Goal: Information Seeking & Learning: Understand process/instructions

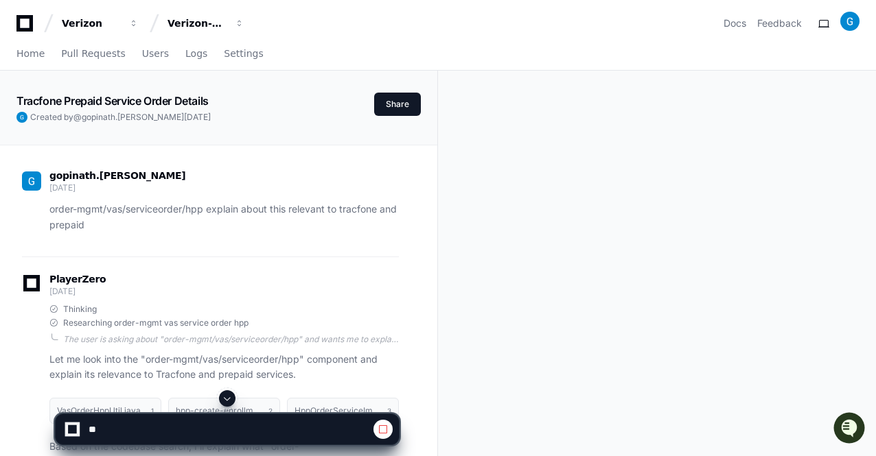
click at [228, 401] on span at bounding box center [227, 398] width 11 height 11
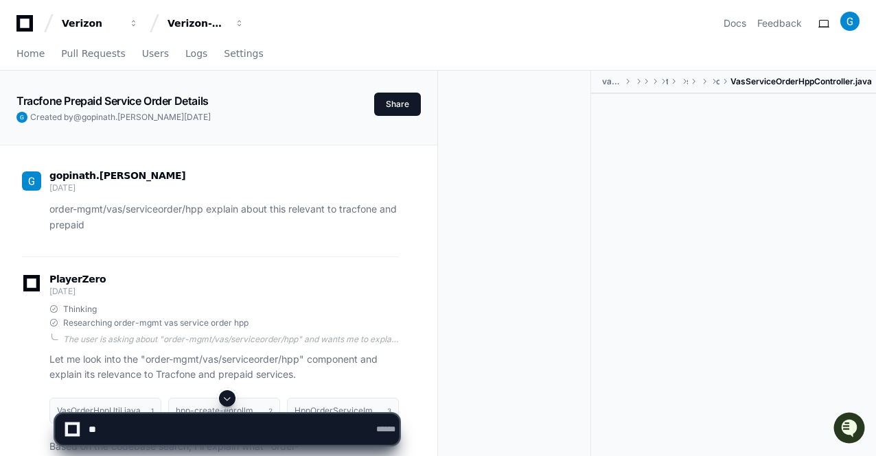
click at [228, 401] on span at bounding box center [227, 398] width 11 height 11
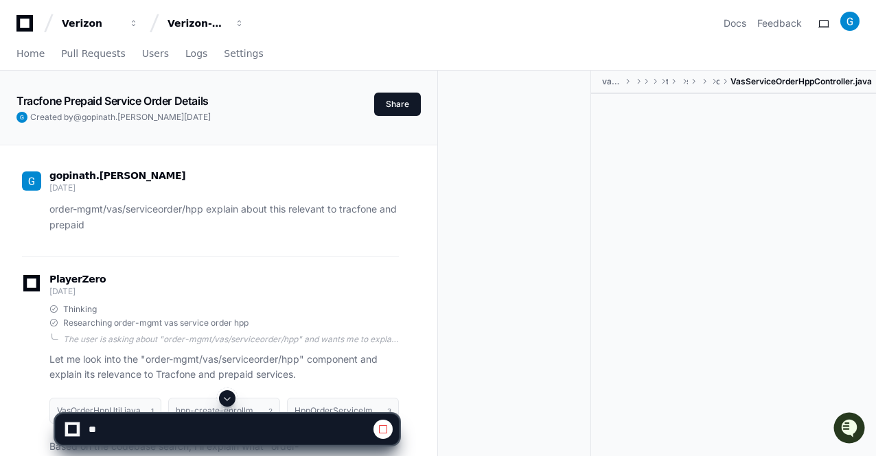
click at [228, 401] on span at bounding box center [227, 398] width 11 height 11
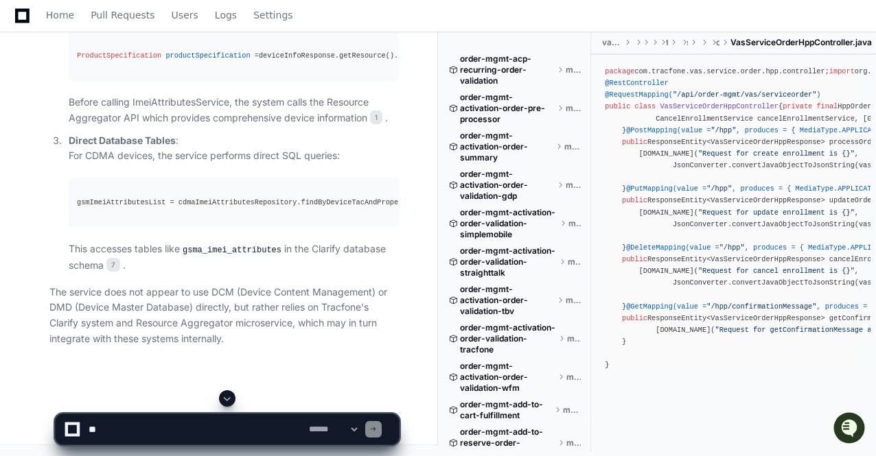
click at [228, 401] on span at bounding box center [227, 398] width 11 height 11
click at [242, 364] on div "PlayerZero [DATE] Thinking Reflecting on learnings so far ImeiAttributesService…" at bounding box center [210, 18] width 377 height 703
click at [188, 435] on textarea at bounding box center [196, 429] width 220 height 30
paste textarea "**********"
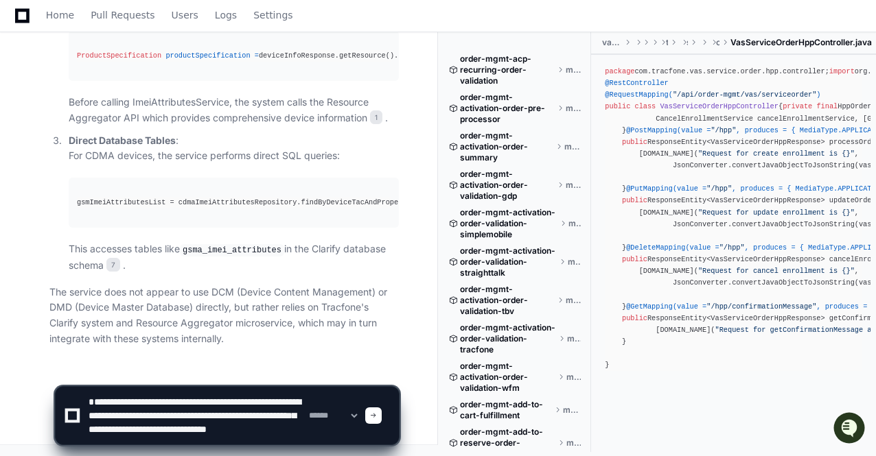
scroll to position [9, 0]
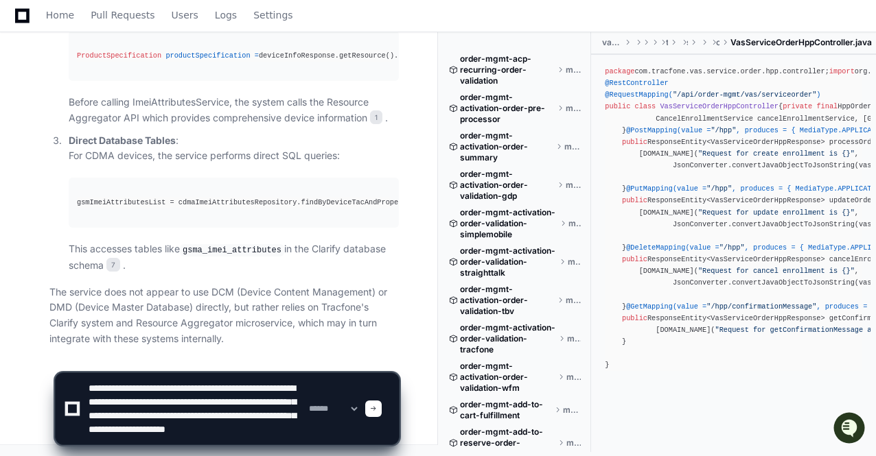
click at [259, 438] on textarea at bounding box center [196, 408] width 220 height 71
click at [273, 377] on textarea at bounding box center [196, 408] width 220 height 71
click at [253, 433] on textarea at bounding box center [196, 408] width 220 height 71
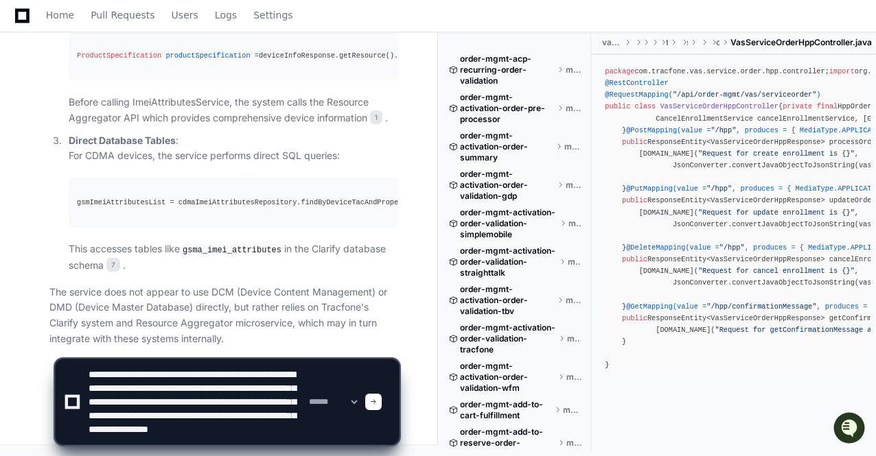
scroll to position [18, 0]
type textarea "**********"
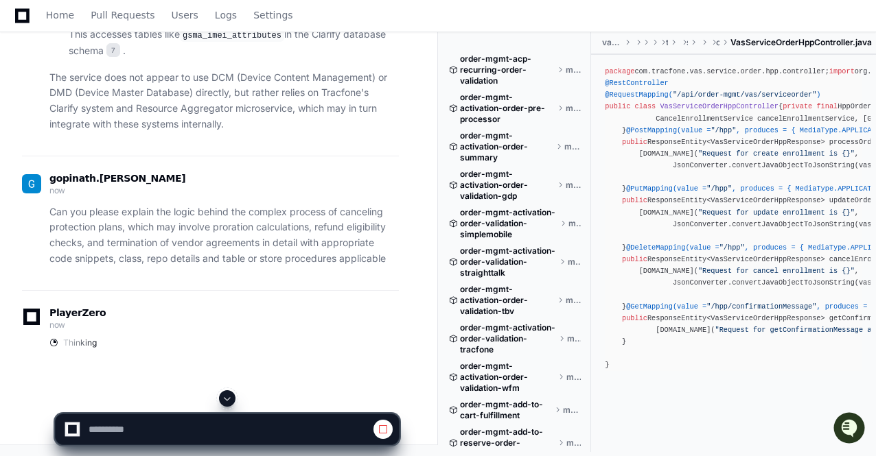
scroll to position [46514, 0]
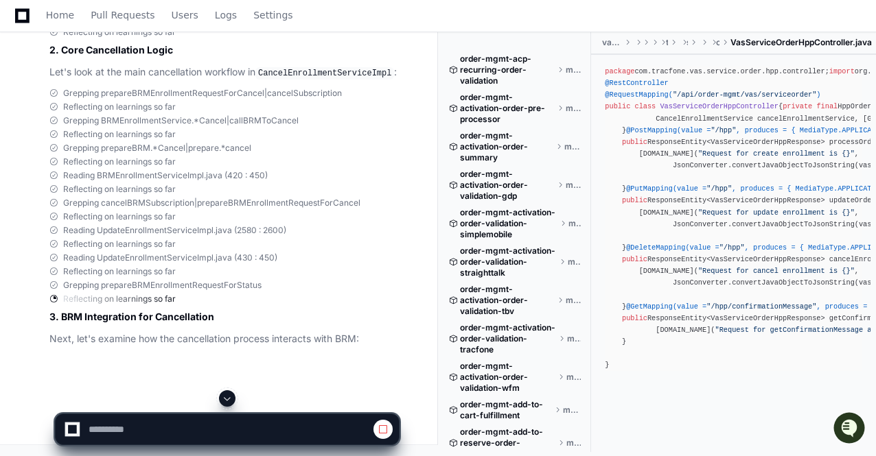
click at [229, 399] on span at bounding box center [227, 398] width 11 height 11
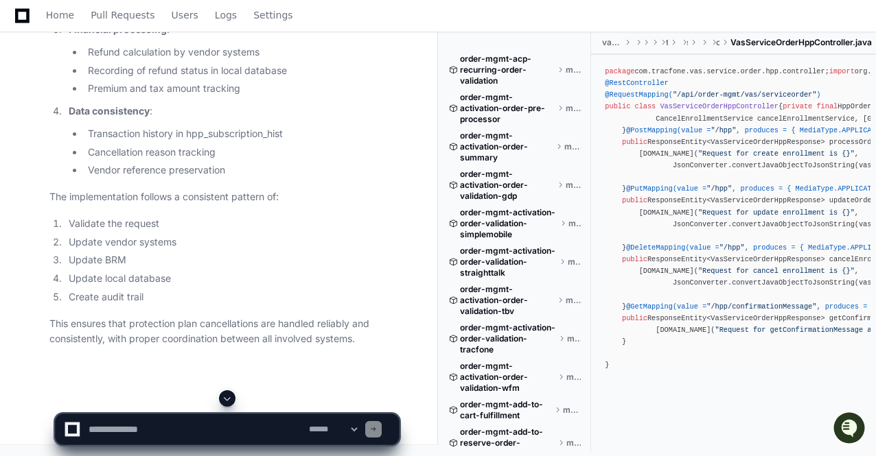
click at [226, 403] on span at bounding box center [227, 398] width 11 height 11
click at [229, 316] on p "This ensures that protection plan cancellations are handled reliably and consis…" at bounding box center [223, 332] width 349 height 32
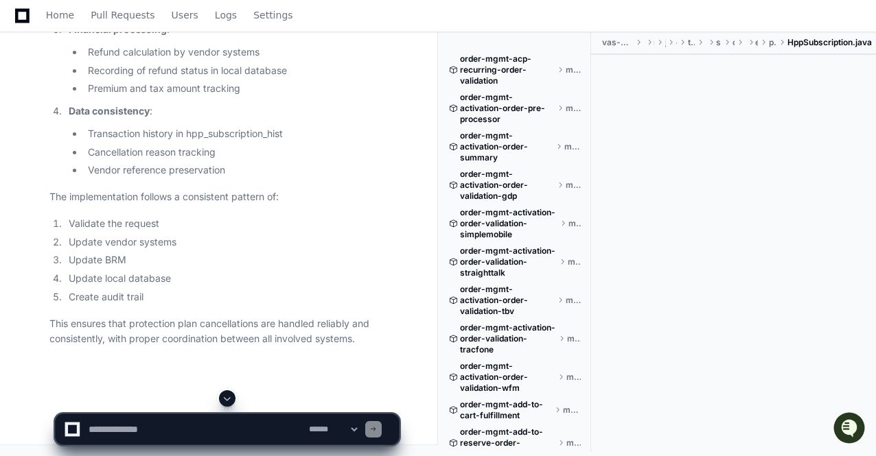
scroll to position [47980, 0]
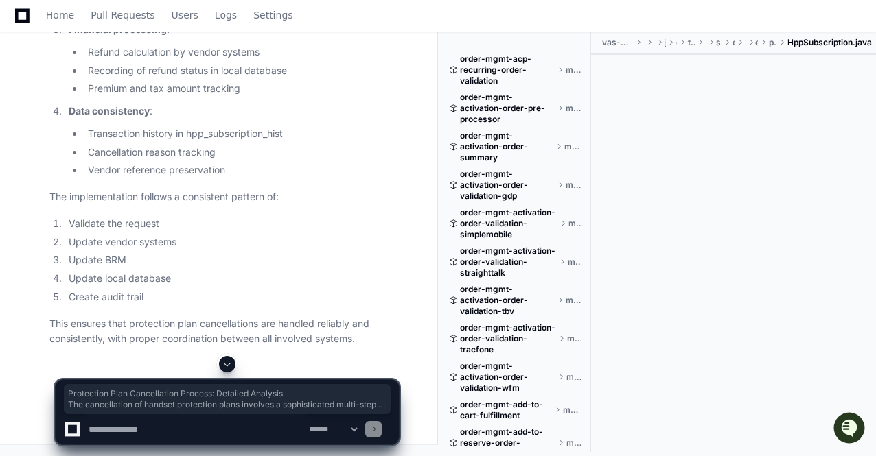
drag, startPoint x: 48, startPoint y: 90, endPoint x: 216, endPoint y: 233, distance: 221.0
copy article "Protection Plan Cancellation Process: Detailed Analysis The cancellation of han…"
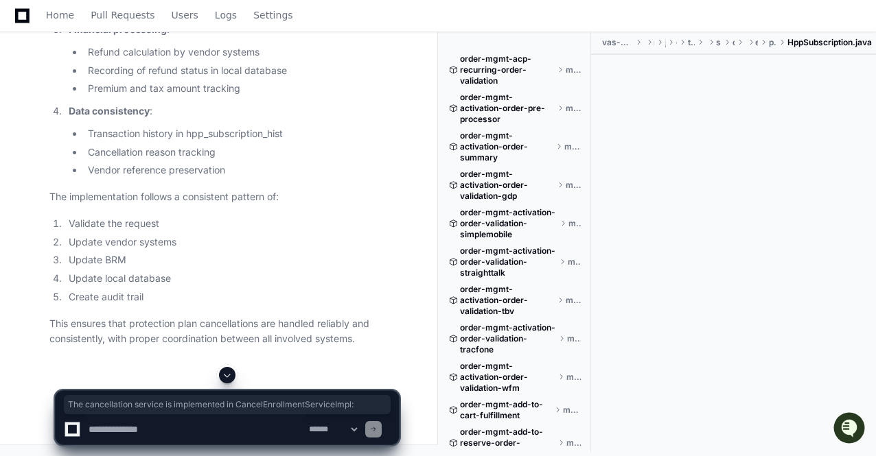
drag, startPoint x: 49, startPoint y: 314, endPoint x: 380, endPoint y: 313, distance: 330.7
copy p "The cancellation service is implemented in CancelEnrollmentServiceImpl :"
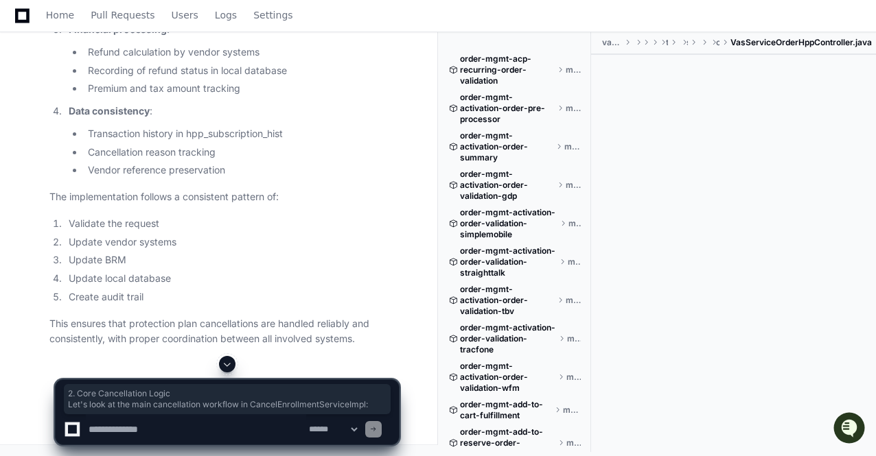
drag, startPoint x: 50, startPoint y: 61, endPoint x: 397, endPoint y: 81, distance: 347.8
copy article "2. Core Cancellation Logic Let's look at the main cancellation workflow in Canc…"
click at [226, 363] on span at bounding box center [227, 364] width 11 height 11
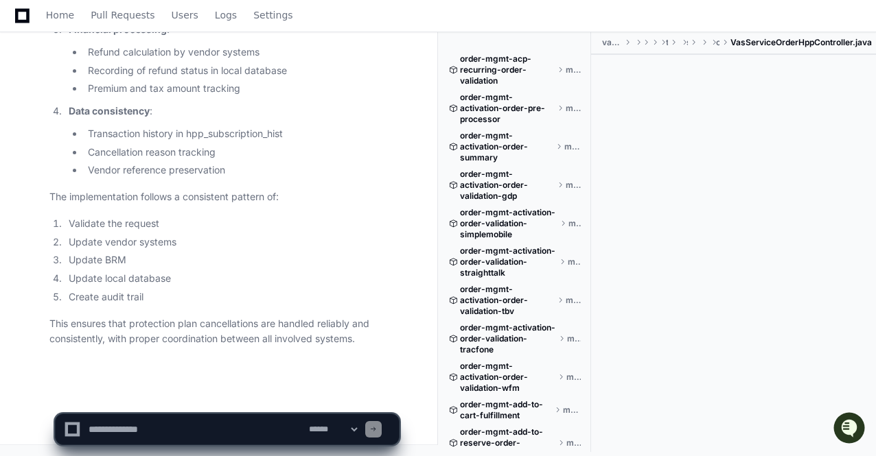
click at [264, 283] on li "Update local database" at bounding box center [232, 279] width 334 height 16
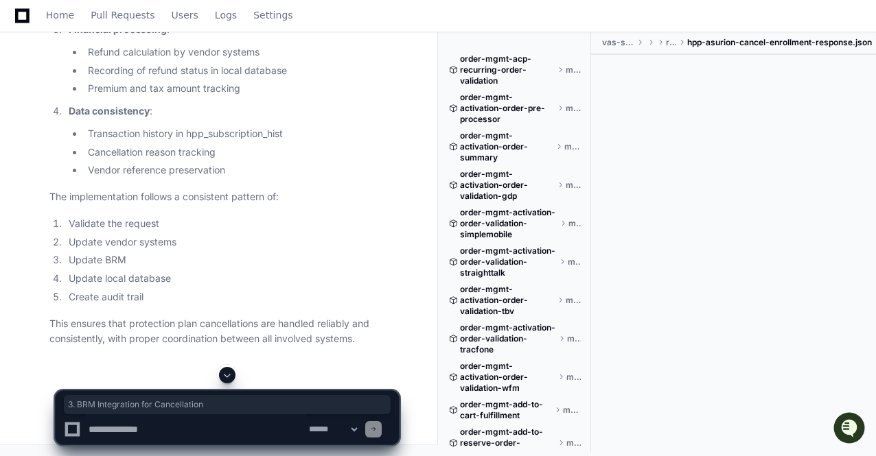
drag, startPoint x: 51, startPoint y: 65, endPoint x: 218, endPoint y: 67, distance: 167.4
copy h2 "3. BRM Integration for Cancellation"
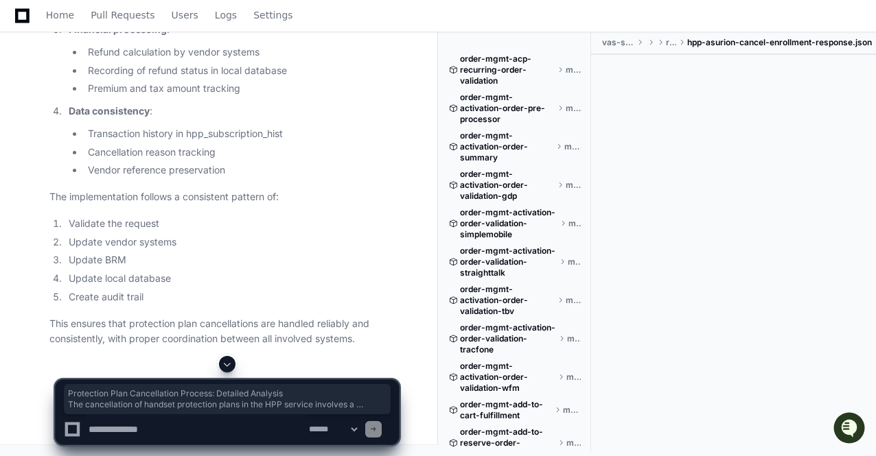
drag, startPoint x: 49, startPoint y: 191, endPoint x: 209, endPoint y: 303, distance: 194.7
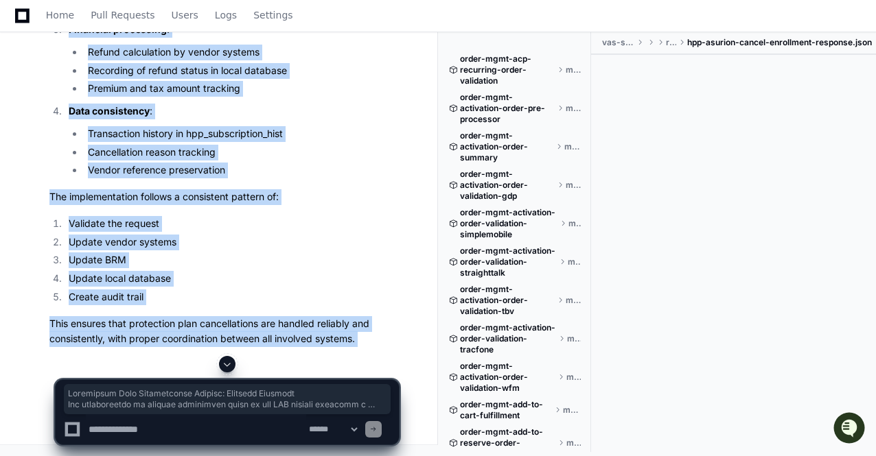
scroll to position [53990, 0]
copy div "Protection Plan Cancellation Process: Detailed Analysis The cancellation of han…"
click at [225, 232] on li "Validate the request" at bounding box center [232, 224] width 334 height 16
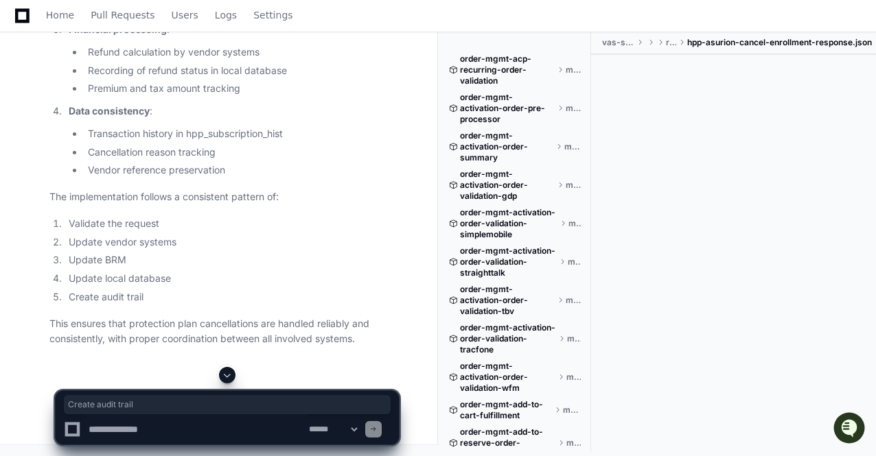
drag, startPoint x: 69, startPoint y: 391, endPoint x: 177, endPoint y: 387, distance: 108.5
click at [177, 387] on app-app-chat-input "**********" at bounding box center [227, 406] width 344 height 78
click at [182, 373] on div at bounding box center [227, 375] width 344 height 16
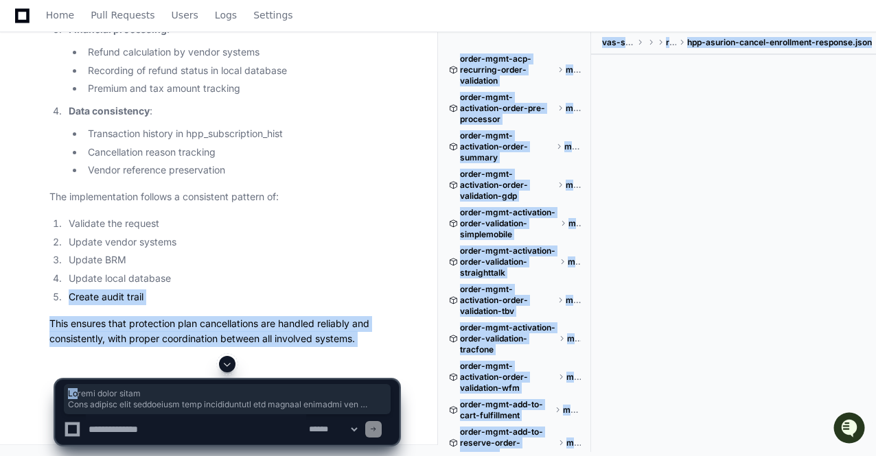
drag, startPoint x: 169, startPoint y: 389, endPoint x: 75, endPoint y: 393, distance: 93.4
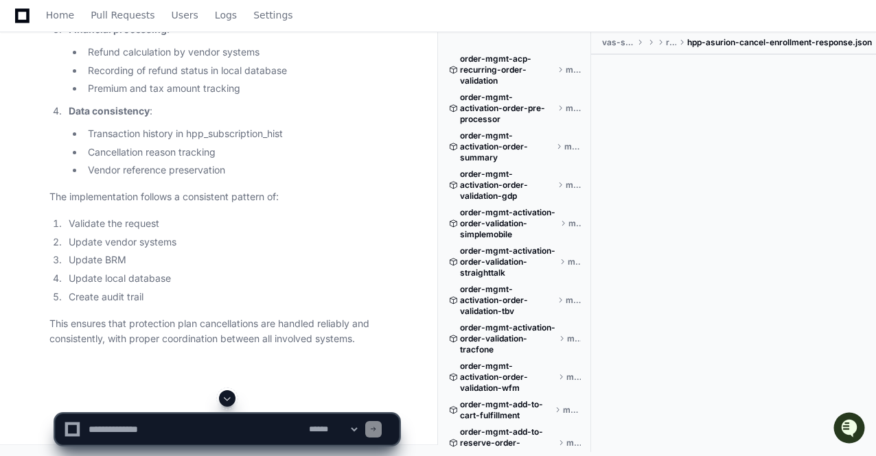
click at [183, 305] on ol "Validate the request Update vendor systems Update BRM Update local database Cre…" at bounding box center [223, 260] width 349 height 89
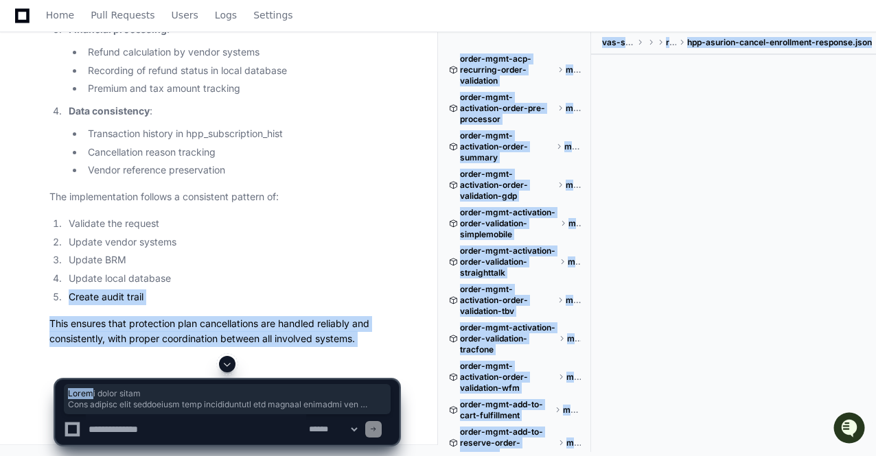
drag, startPoint x: 180, startPoint y: 389, endPoint x: 90, endPoint y: 397, distance: 90.9
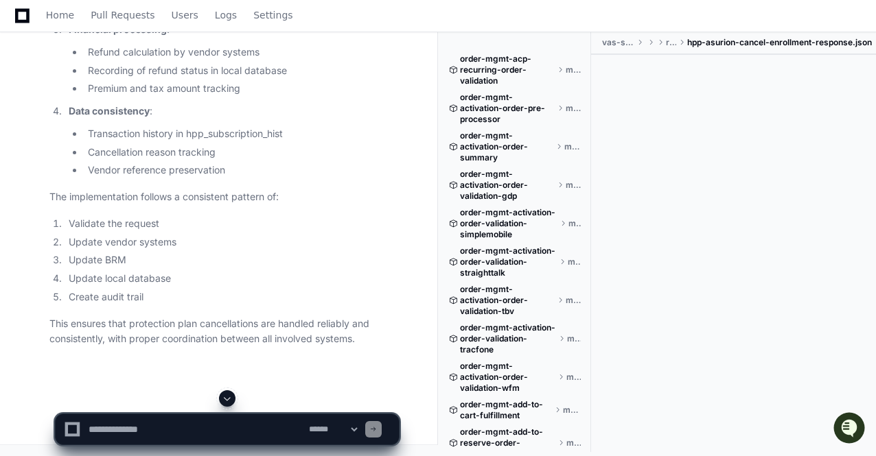
click at [228, 401] on span at bounding box center [227, 398] width 11 height 11
click at [253, 342] on p "This ensures that protection plan cancellations are handled reliably and consis…" at bounding box center [223, 332] width 349 height 32
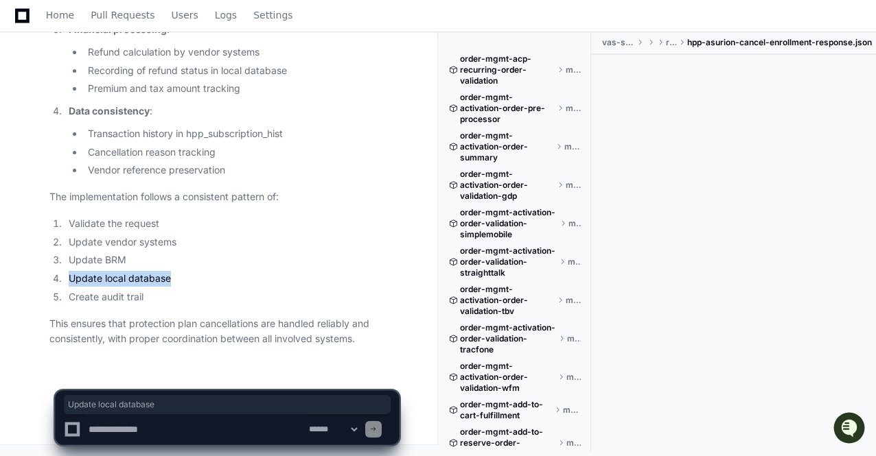
drag, startPoint x: 172, startPoint y: 279, endPoint x: 69, endPoint y: 280, distance: 103.6
click at [69, 280] on li "Update local database" at bounding box center [232, 279] width 334 height 16
copy li "Update local database"
click at [111, 431] on textarea at bounding box center [196, 429] width 220 height 30
paste textarea "**********"
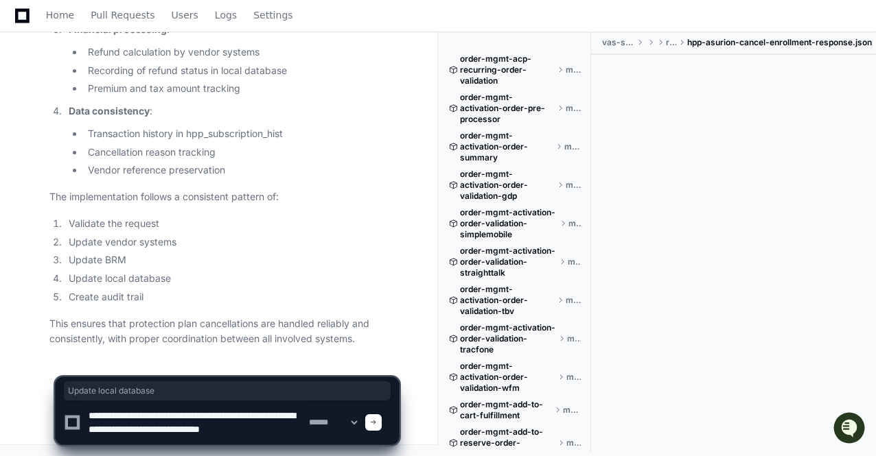
scroll to position [4, 0]
type textarea "**********"
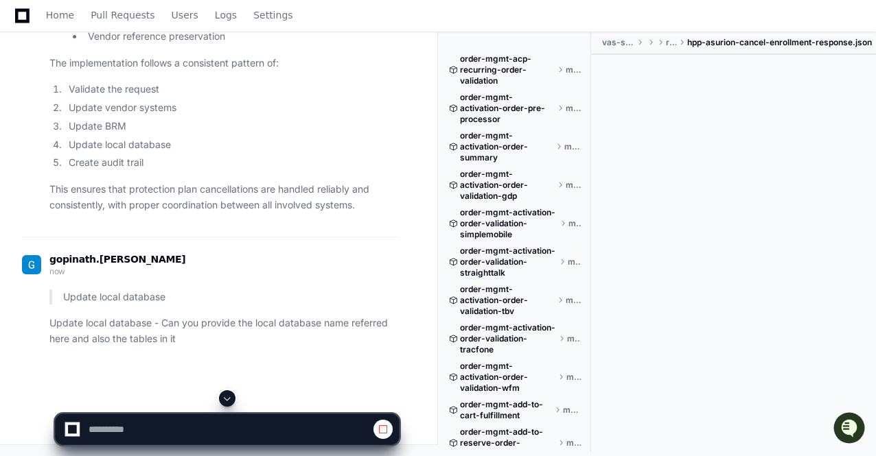
scroll to position [53173, 0]
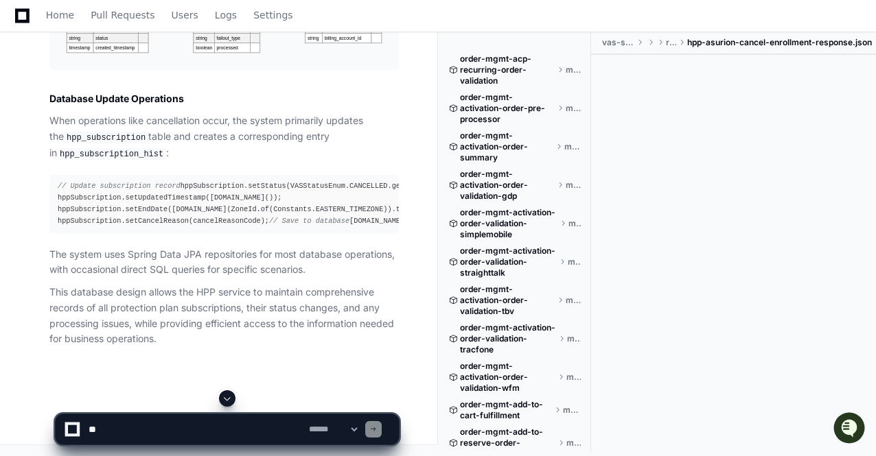
click at [226, 399] on span at bounding box center [227, 398] width 11 height 11
click at [254, 314] on p "This database design allows the HPP service to maintain comprehensive records o…" at bounding box center [223, 316] width 349 height 62
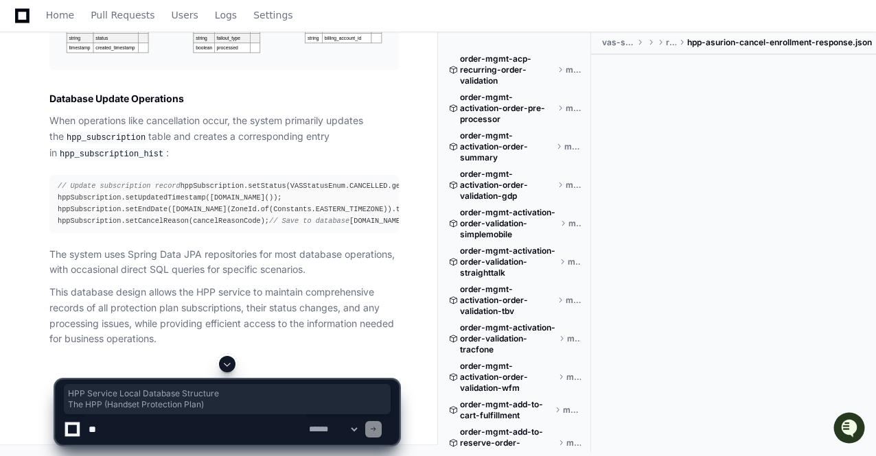
drag, startPoint x: 49, startPoint y: 78, endPoint x: 209, endPoint y: 111, distance: 163.4
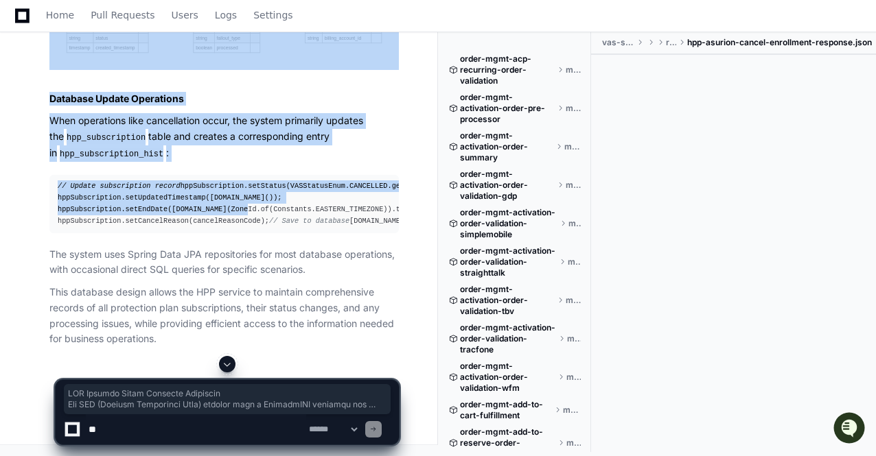
scroll to position [56723, 0]
copy article "HPP Service Local Database Structure The HPP (Handset Protection Plan) service …"
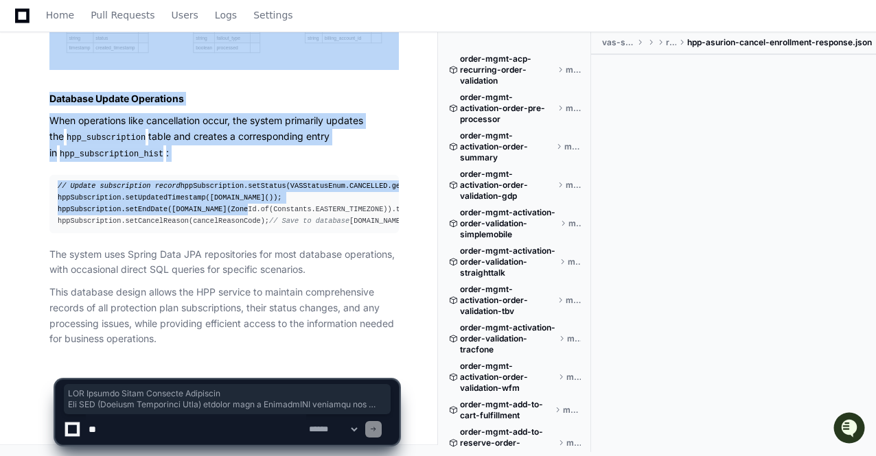
scroll to position [56625, 0]
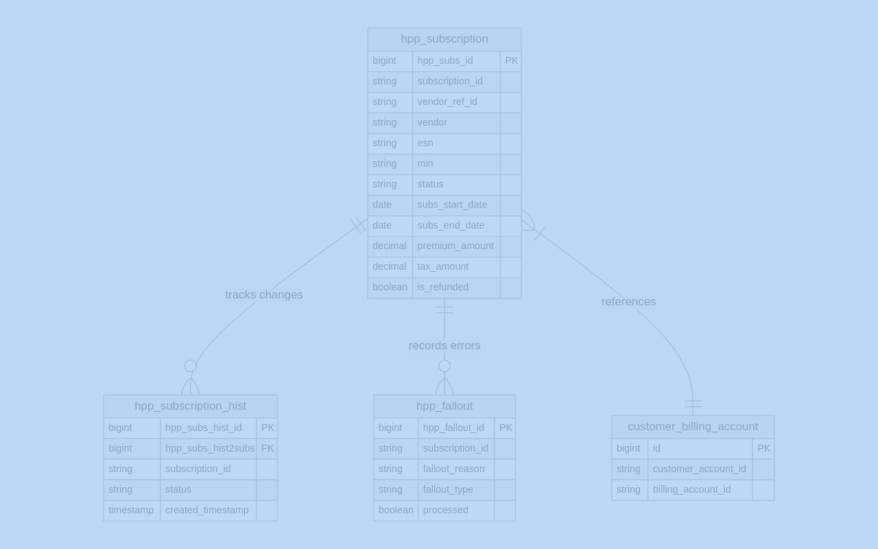
copy article "HPP Service Local Database Structure The HPP (Handset Protection Plan) service …"
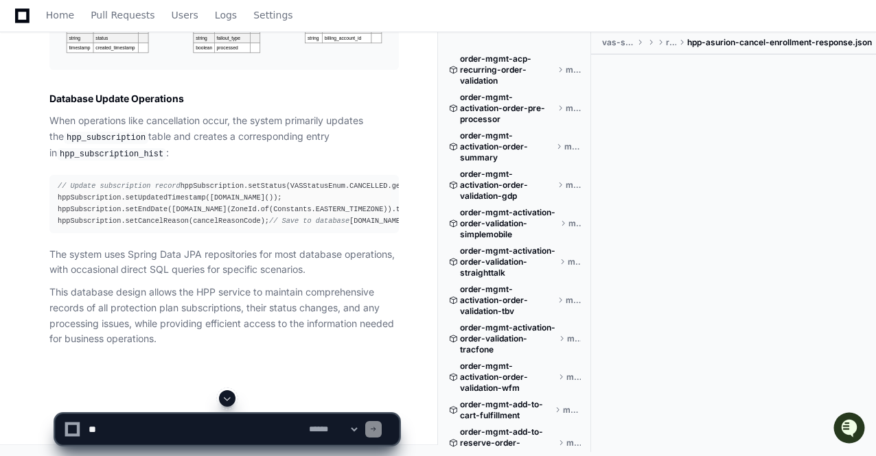
click at [212, 448] on div "**********" at bounding box center [227, 423] width 344 height 66
click at [229, 400] on span at bounding box center [227, 398] width 11 height 11
click at [167, 431] on textarea at bounding box center [196, 429] width 220 height 30
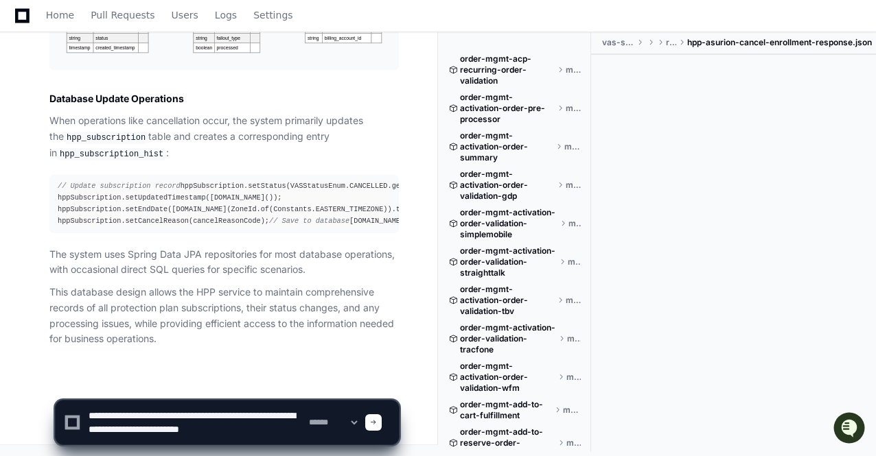
scroll to position [4, 0]
click at [180, 427] on textarea at bounding box center [196, 423] width 220 height 44
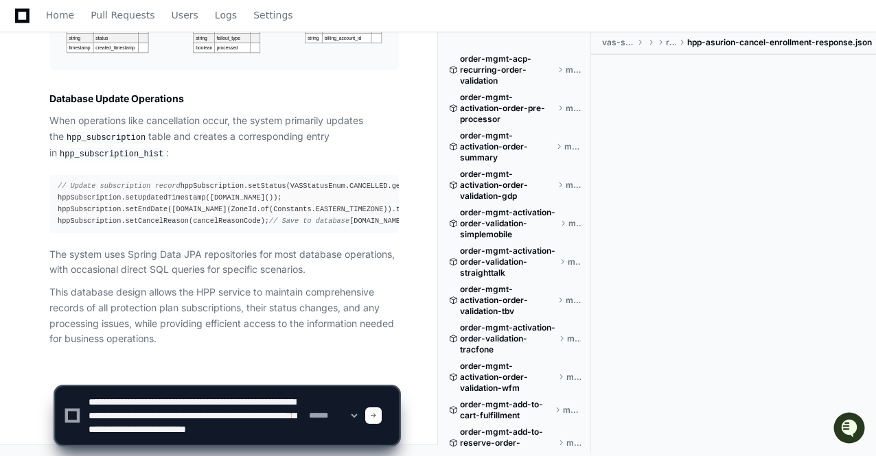
type textarea "**********"
click at [248, 436] on textarea at bounding box center [196, 416] width 220 height 58
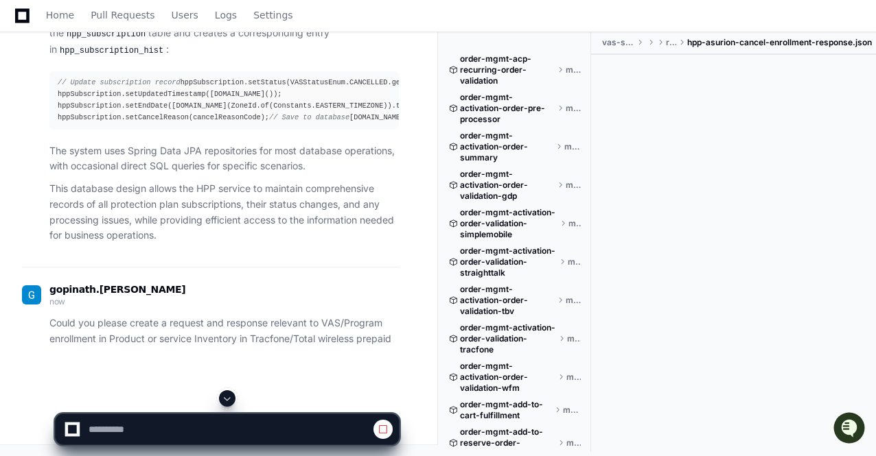
scroll to position [56146, 0]
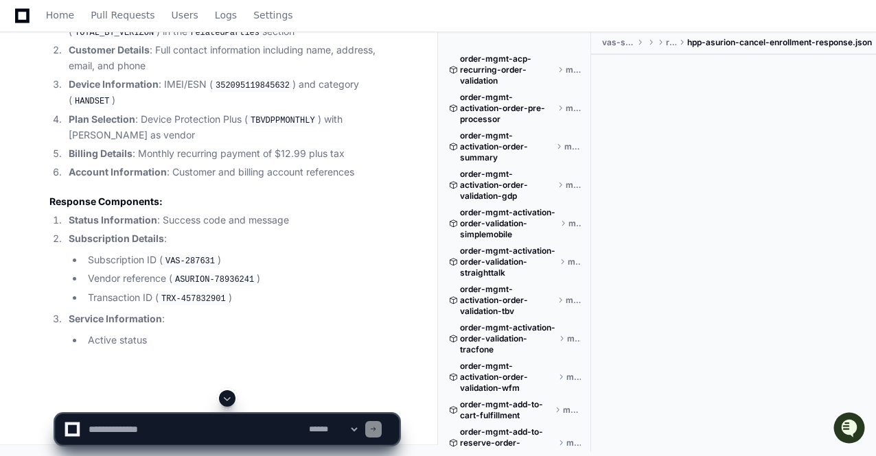
click at [226, 399] on span at bounding box center [227, 398] width 11 height 11
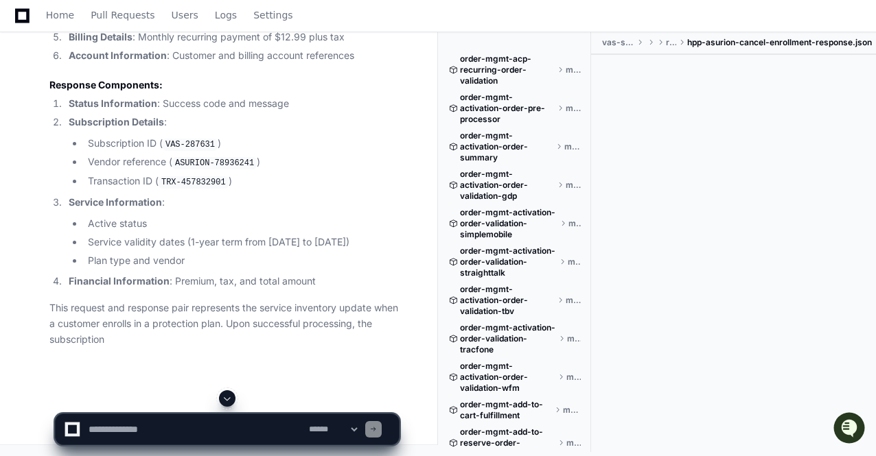
click at [226, 399] on span at bounding box center [227, 398] width 11 height 11
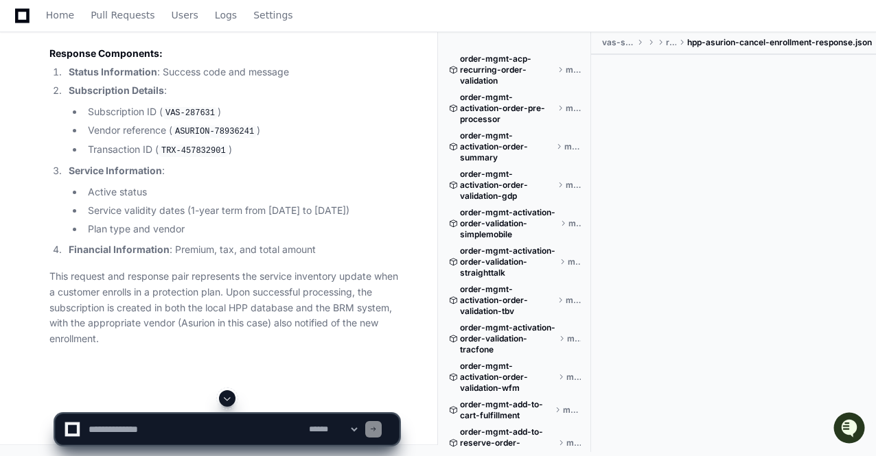
click at [226, 399] on span at bounding box center [227, 398] width 11 height 11
click at [242, 322] on p "This request and response pair represents the service inventory update when a c…" at bounding box center [223, 308] width 349 height 78
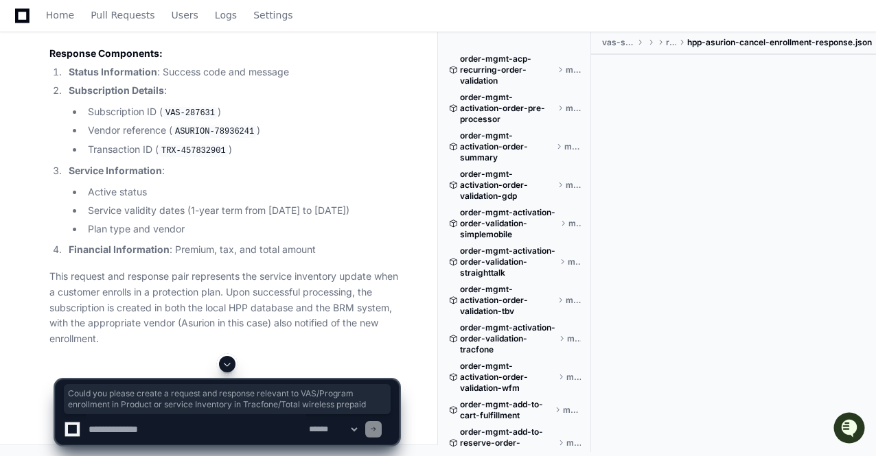
drag, startPoint x: 397, startPoint y: 96, endPoint x: 48, endPoint y: 84, distance: 348.8
copy p "Could you please create a request and response relevant to VAS/Program enrollme…"
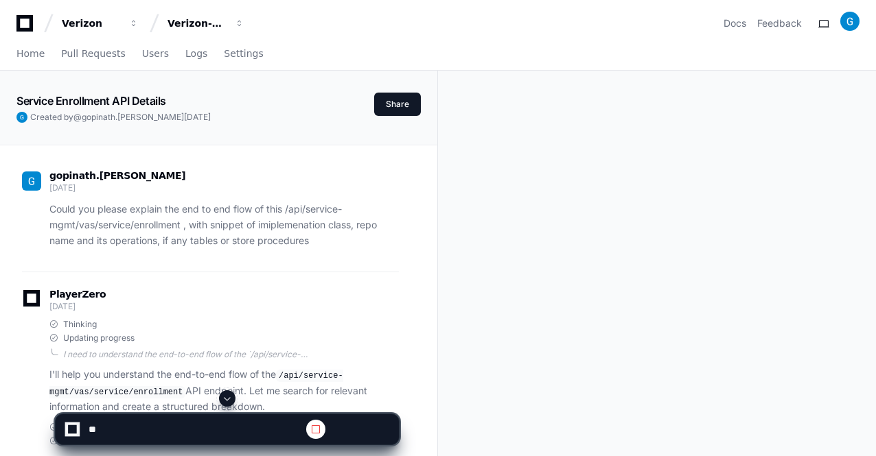
click at [230, 400] on span at bounding box center [227, 398] width 11 height 11
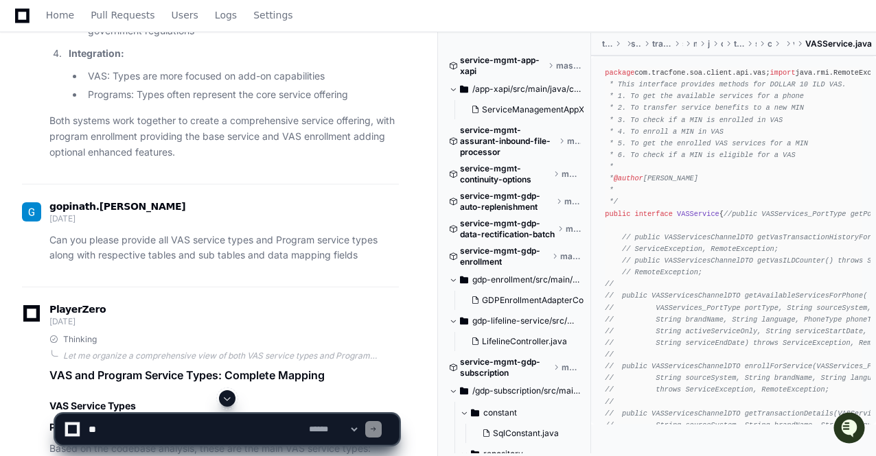
click at [230, 400] on span at bounding box center [227, 398] width 11 height 11
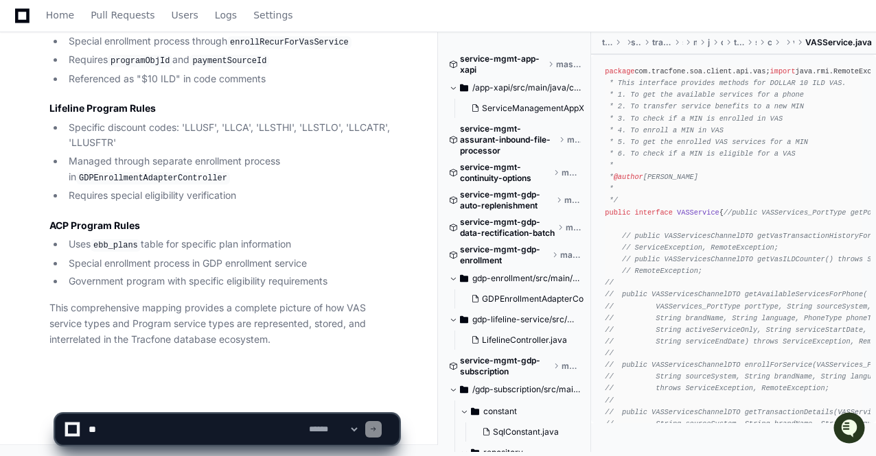
click at [150, 432] on textarea at bounding box center [196, 429] width 220 height 30
paste textarea "**********"
type textarea "**********"
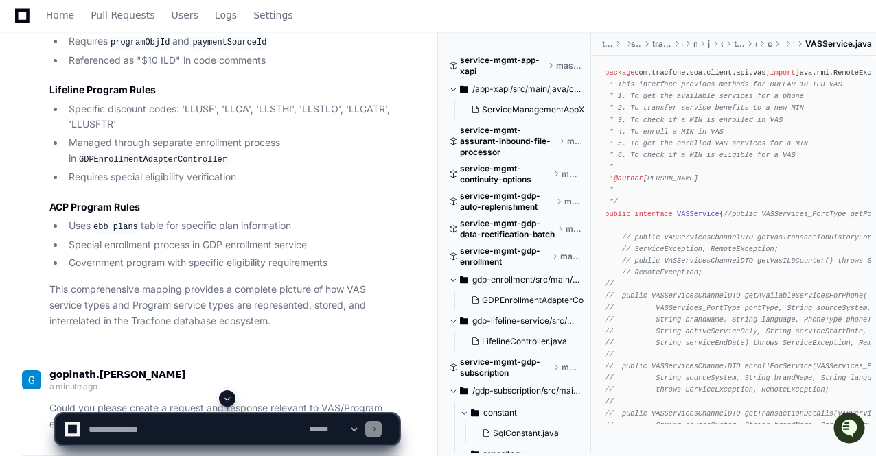
click at [229, 401] on span at bounding box center [227, 398] width 11 height 11
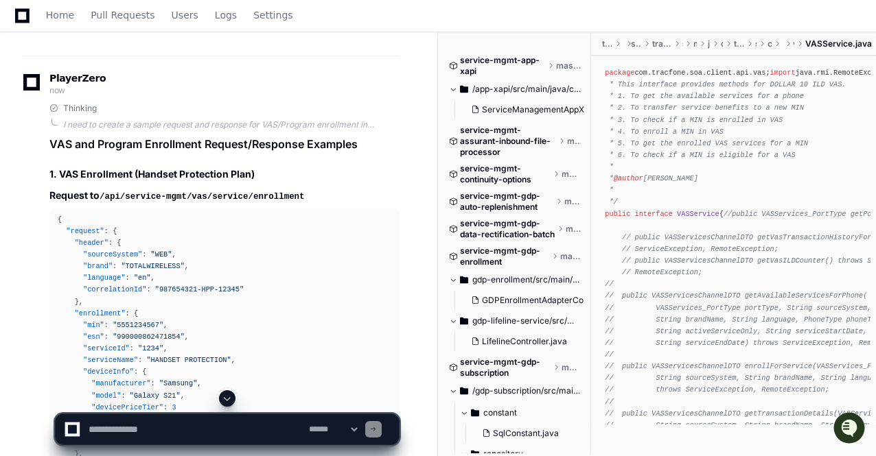
click at [229, 401] on span at bounding box center [227, 398] width 11 height 11
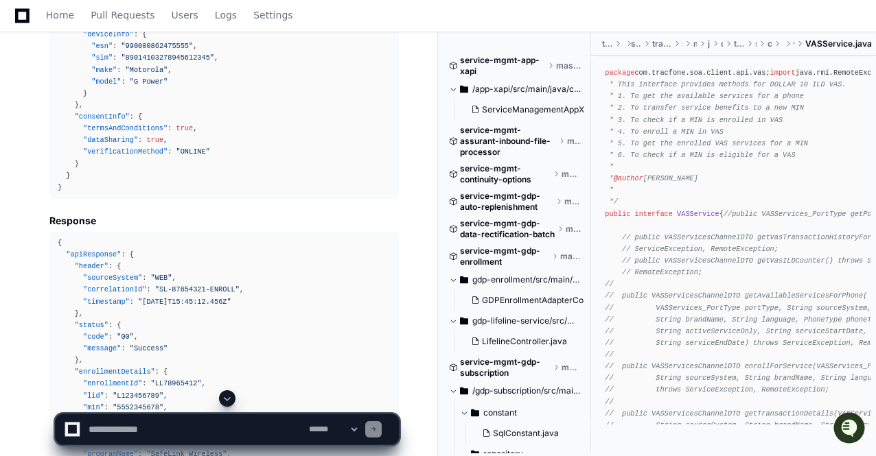
click at [227, 399] on span at bounding box center [227, 398] width 11 height 11
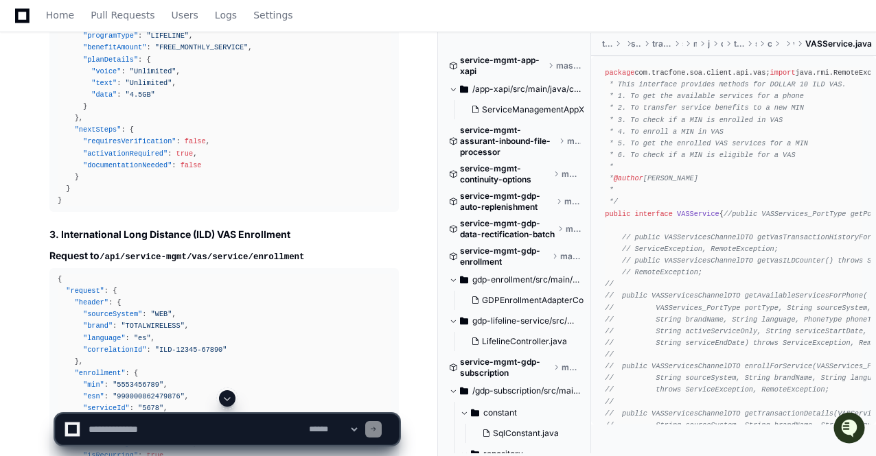
click at [227, 399] on span at bounding box center [227, 398] width 11 height 11
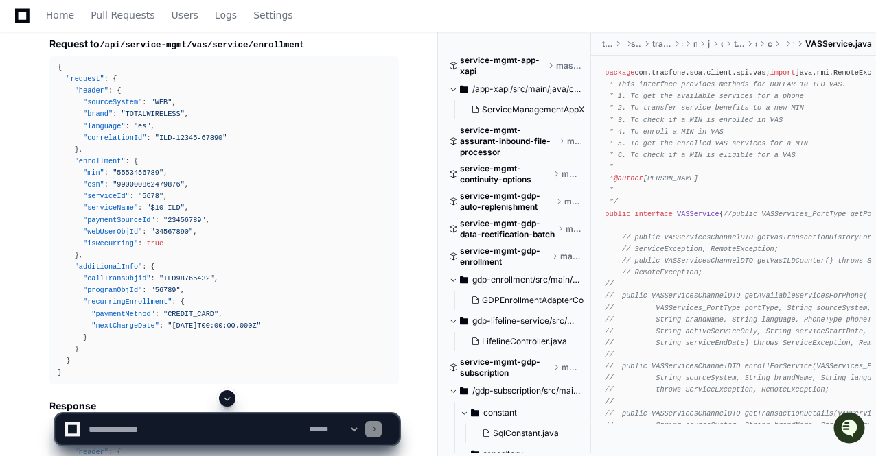
click at [227, 399] on span at bounding box center [227, 398] width 11 height 11
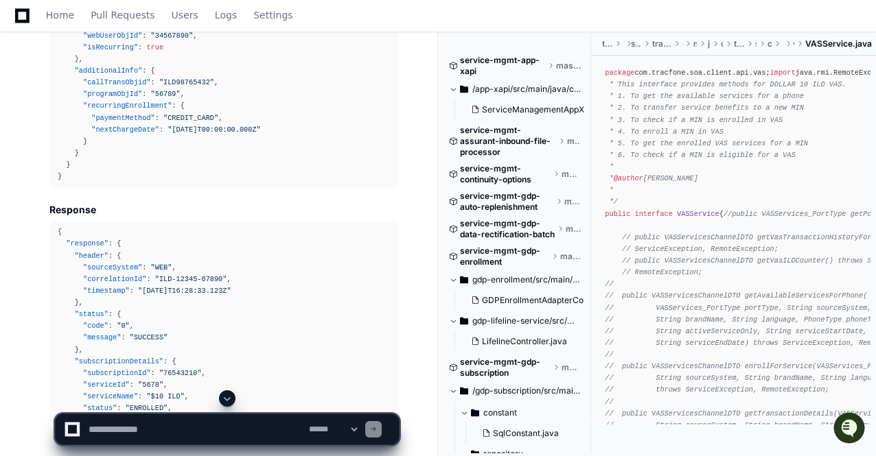
click at [227, 399] on span at bounding box center [227, 398] width 11 height 11
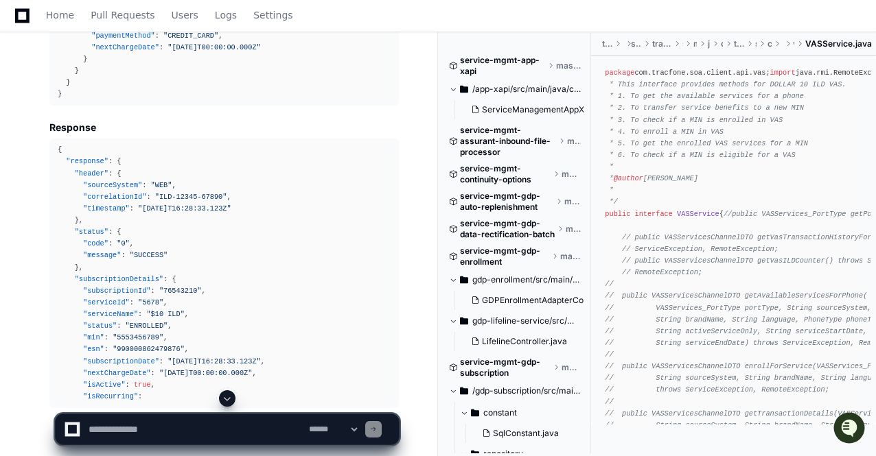
click at [227, 399] on span at bounding box center [227, 398] width 11 height 11
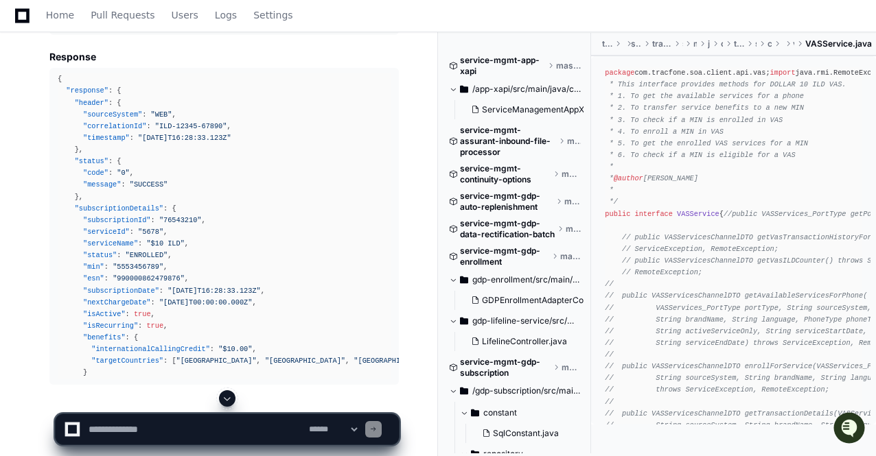
click at [227, 399] on span at bounding box center [227, 398] width 11 height 11
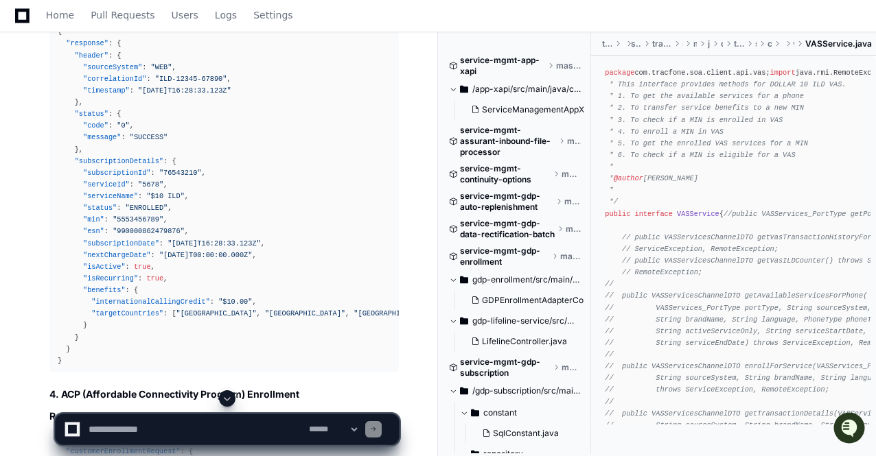
click at [227, 399] on span at bounding box center [227, 398] width 11 height 11
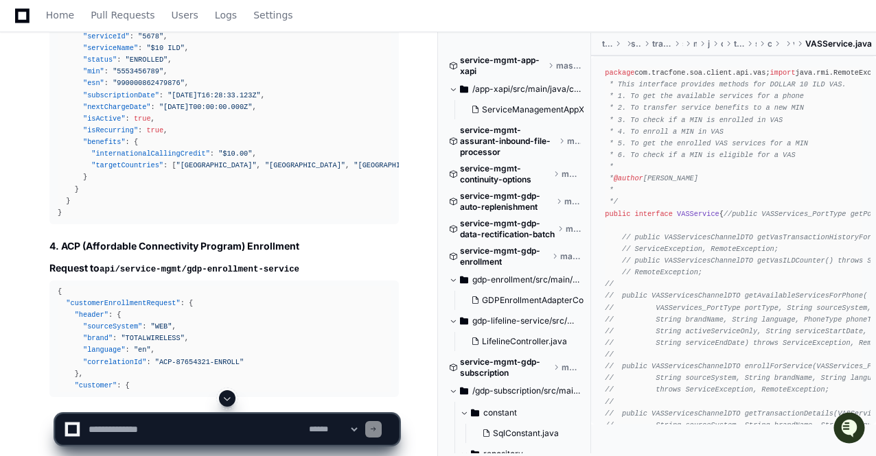
click at [227, 399] on span at bounding box center [227, 398] width 11 height 11
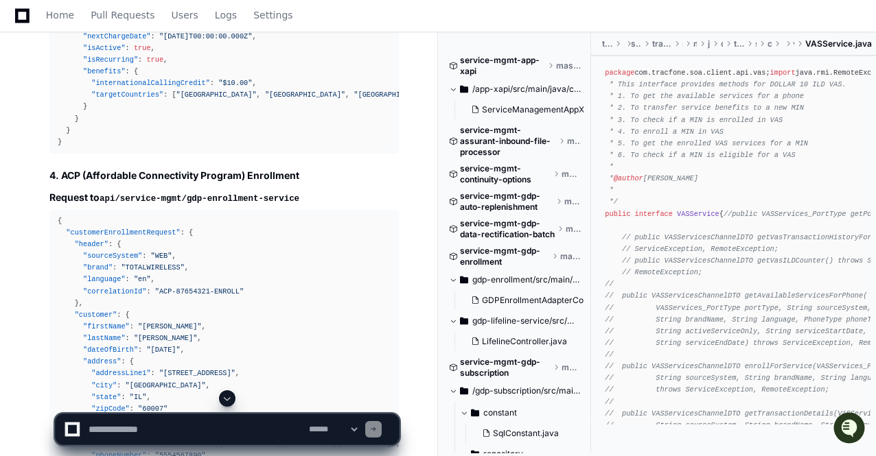
click at [227, 399] on span at bounding box center [227, 398] width 11 height 11
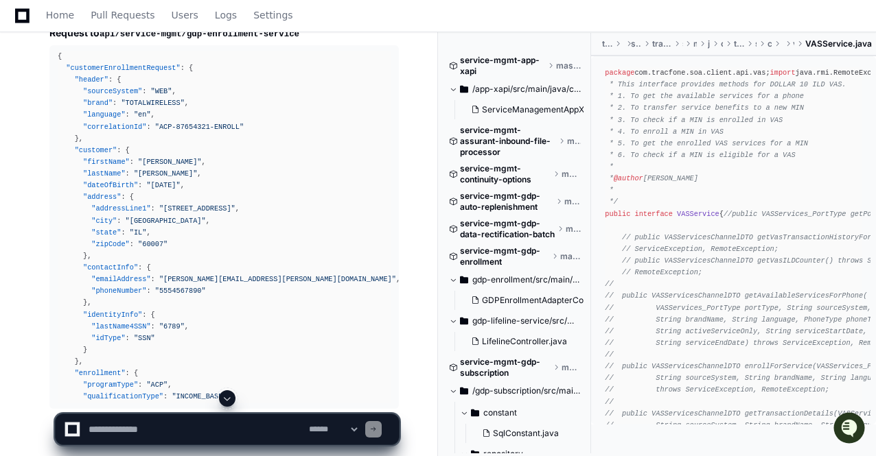
click at [227, 399] on span at bounding box center [227, 398] width 11 height 11
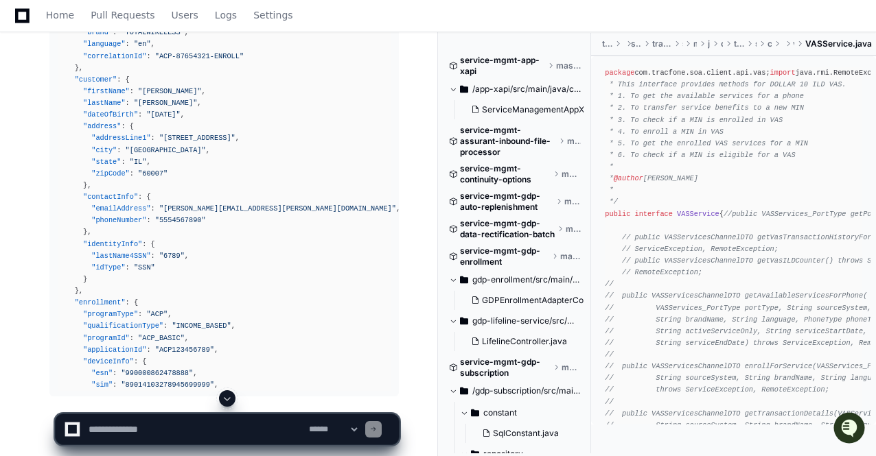
click at [227, 399] on span at bounding box center [227, 398] width 11 height 11
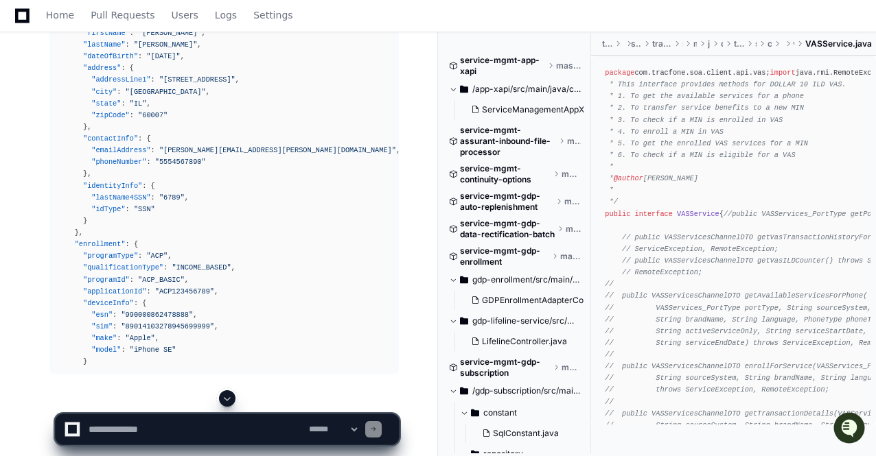
click at [227, 399] on span at bounding box center [227, 398] width 11 height 11
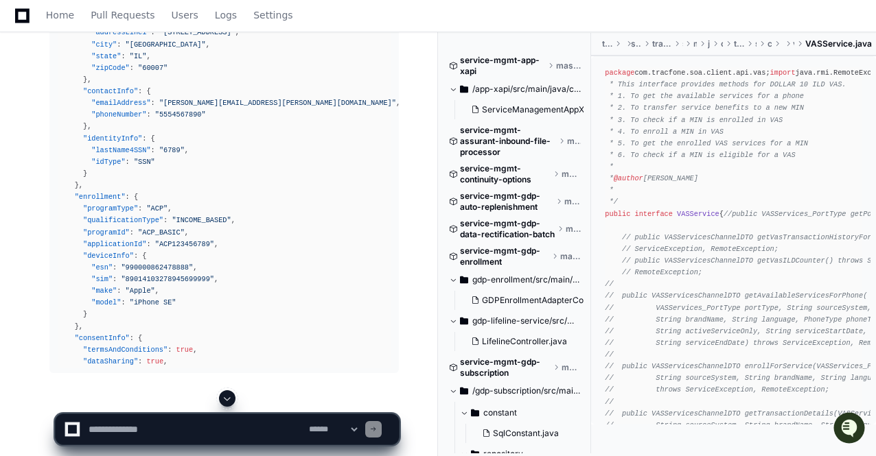
click at [227, 399] on span at bounding box center [227, 398] width 11 height 11
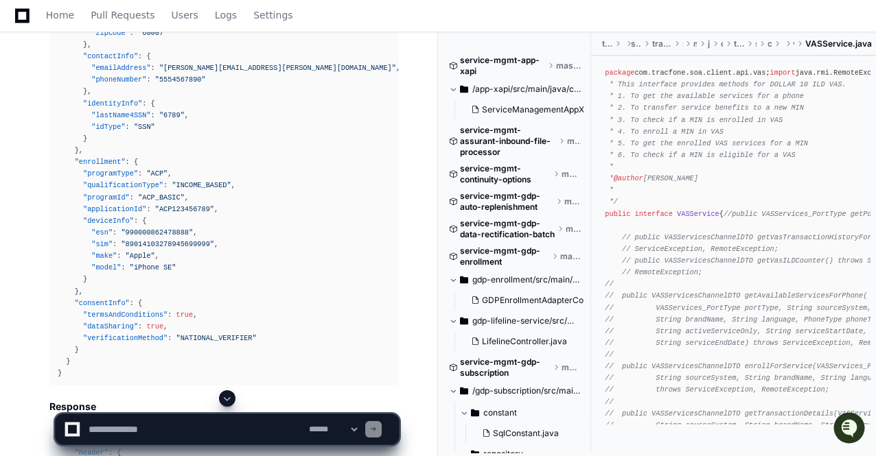
click at [227, 399] on span at bounding box center [227, 398] width 11 height 11
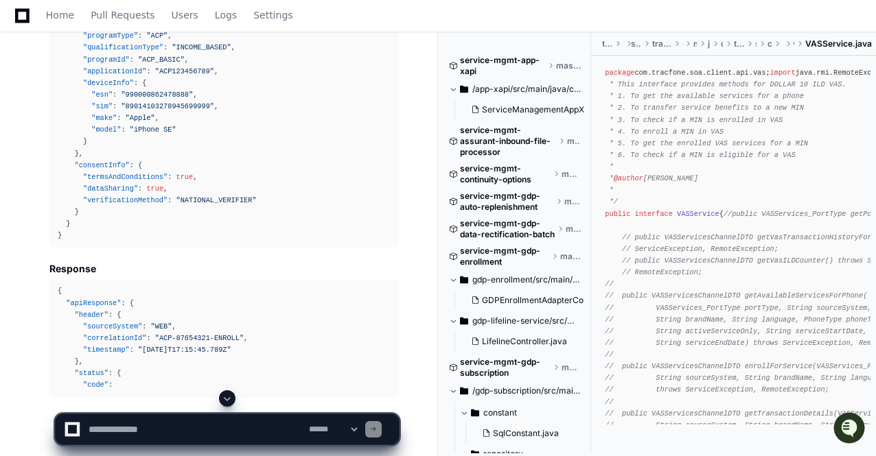
click at [227, 399] on span at bounding box center [227, 398] width 11 height 11
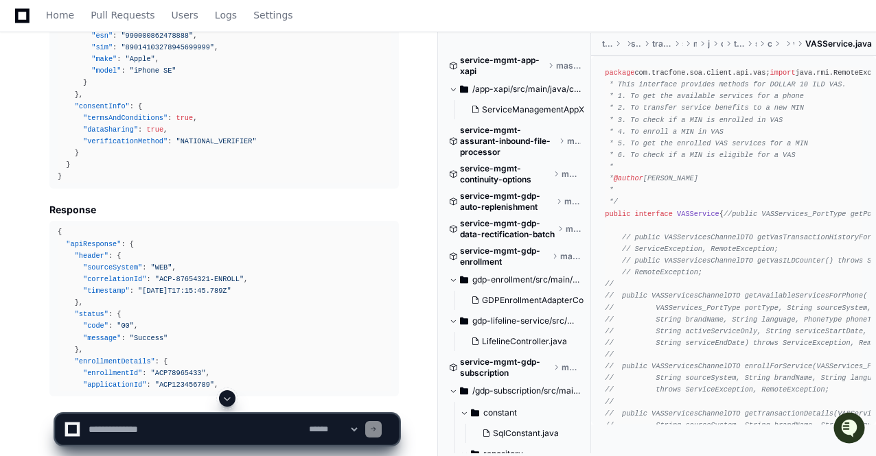
click at [227, 399] on span at bounding box center [227, 398] width 11 height 11
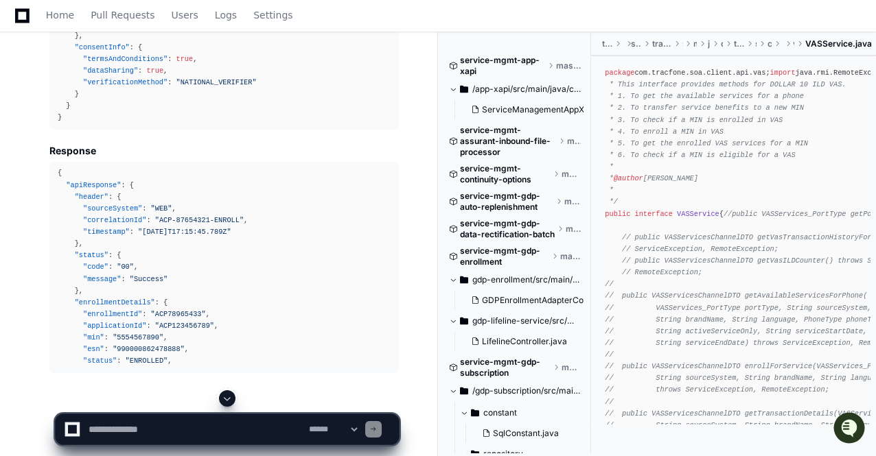
click at [227, 399] on span at bounding box center [227, 398] width 11 height 11
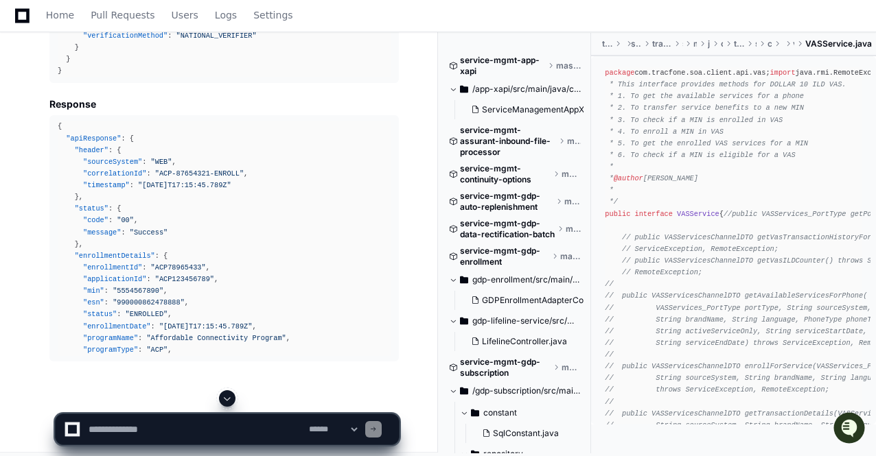
click at [227, 399] on span at bounding box center [227, 398] width 11 height 11
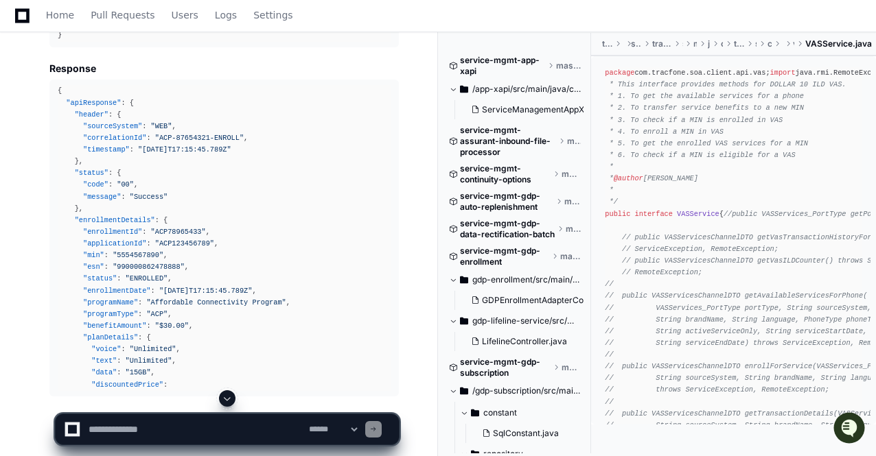
click at [227, 399] on span at bounding box center [227, 398] width 11 height 11
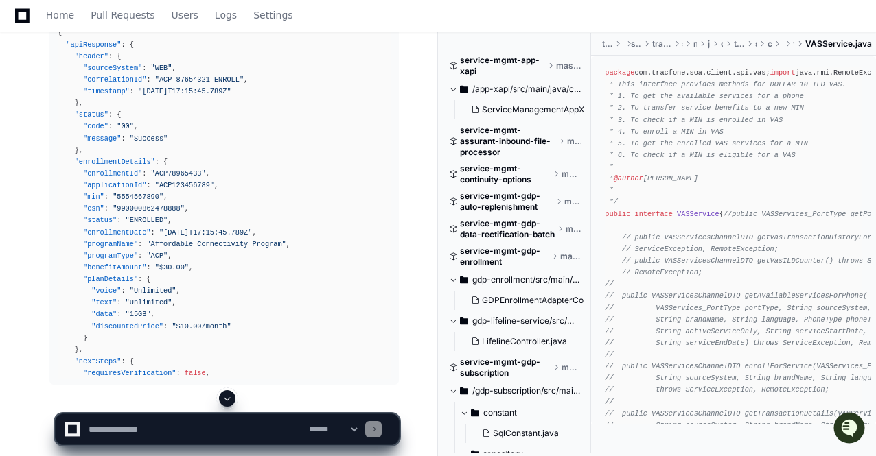
click at [227, 399] on span at bounding box center [227, 398] width 11 height 11
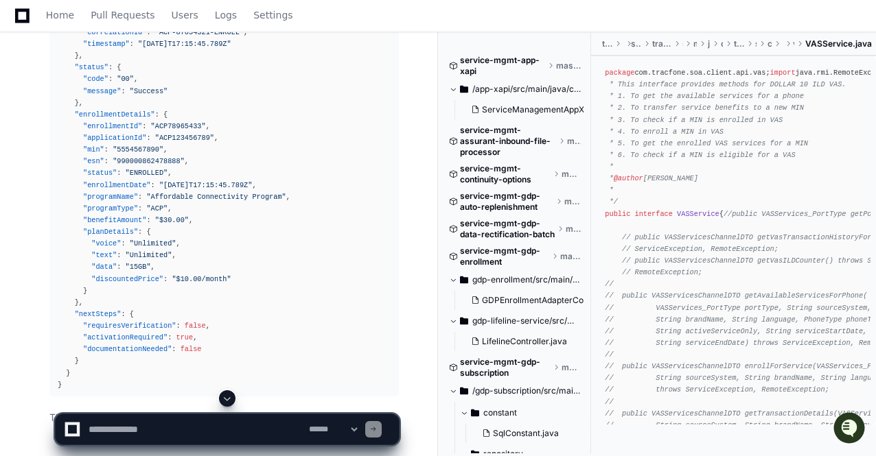
click at [227, 399] on span at bounding box center [227, 398] width 11 height 11
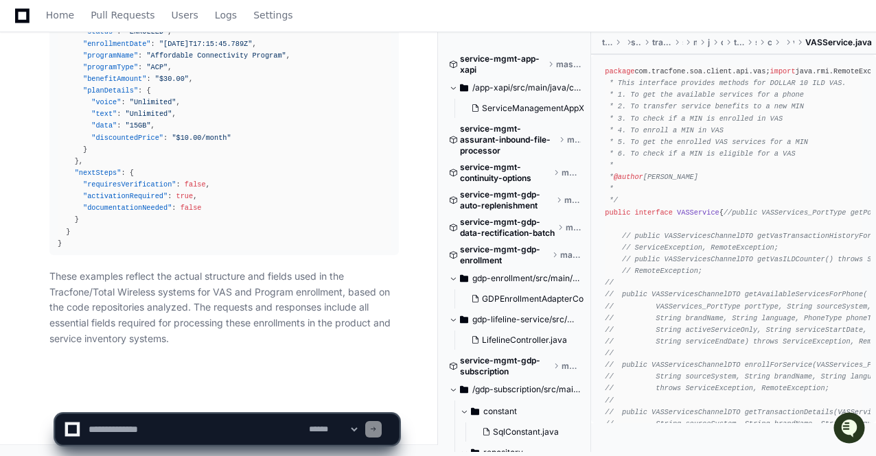
scroll to position [15037, 0]
click at [150, 219] on div "{ "apiResponse" : { "header" : { "sourceSystem" : "WEB" , "correlationId" : "AC…" at bounding box center [224, 43] width 333 height 411
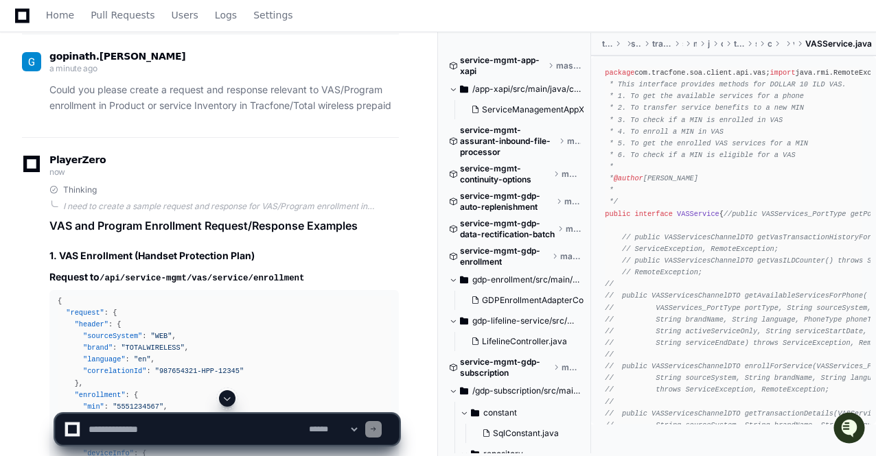
scroll to position [11441, 0]
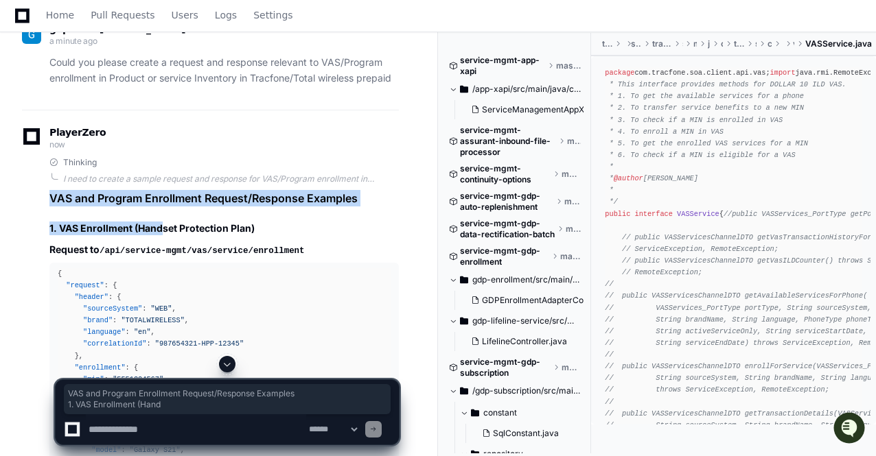
drag, startPoint x: 51, startPoint y: 211, endPoint x: 159, endPoint y: 244, distance: 113.1
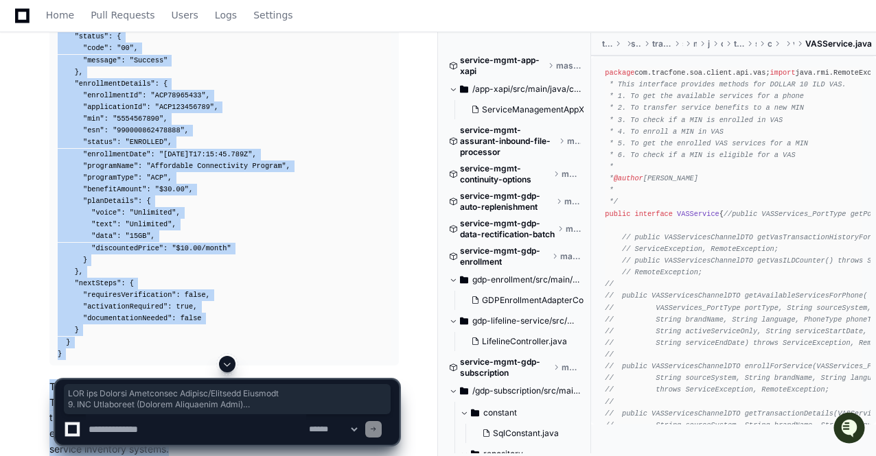
scroll to position [14926, 0]
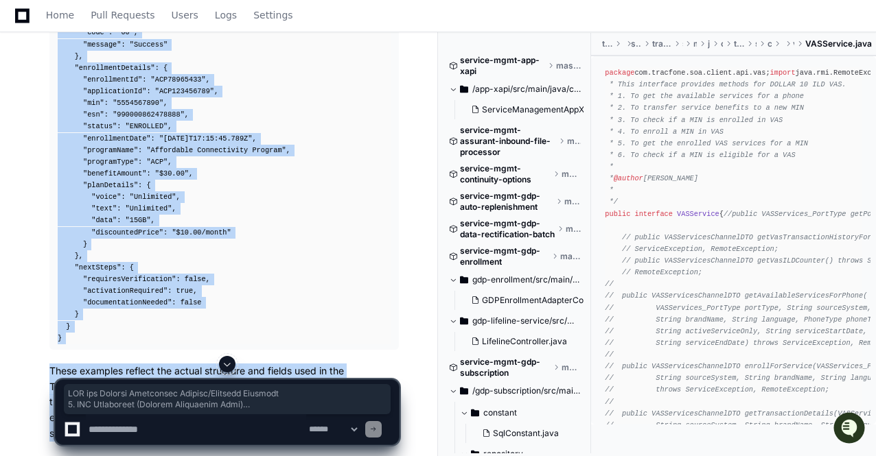
copy div "VAS and Program Enrollment Request/Response Examples 1. VAS Enrollment (Handset…"
